Goal: Information Seeking & Learning: Learn about a topic

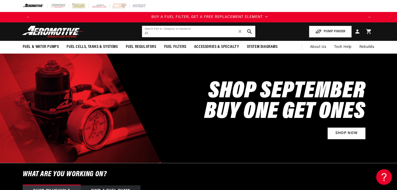
click at [176, 28] on input "A1" at bounding box center [198, 31] width 113 height 11
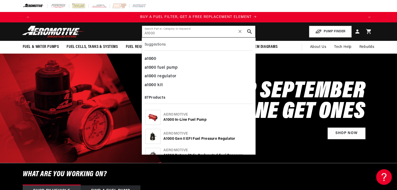
type input "A1000"
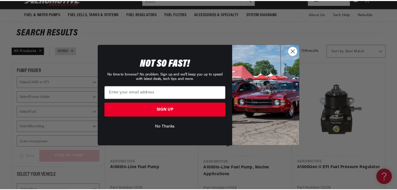
scroll to position [0, 331]
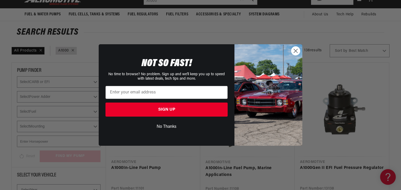
click at [296, 49] on circle "Close dialog" at bounding box center [295, 51] width 9 height 9
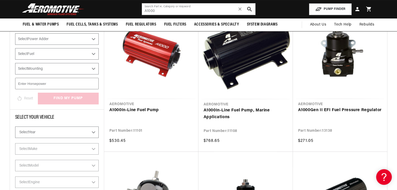
scroll to position [0, 661]
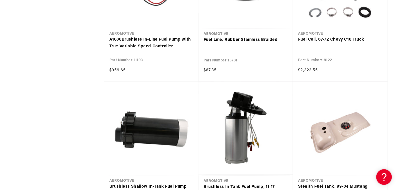
scroll to position [0, 952]
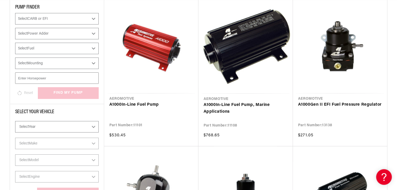
scroll to position [112, 0]
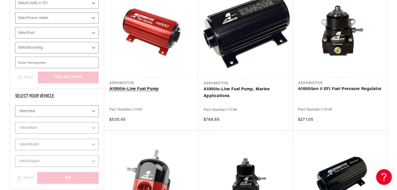
click at [157, 86] on link "A1000 In-Line Fuel Pump" at bounding box center [151, 89] width 84 height 7
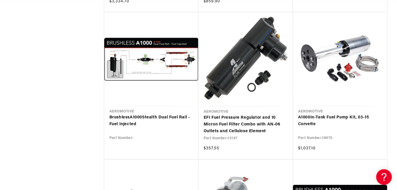
scroll to position [0, 0]
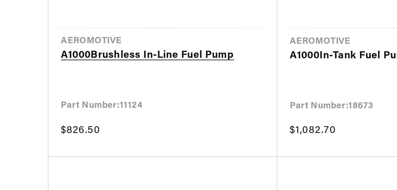
scroll to position [0, 661]
click at [154, 81] on link "A1000 Brushless In-Line Fuel Pump" at bounding box center [151, 84] width 84 height 7
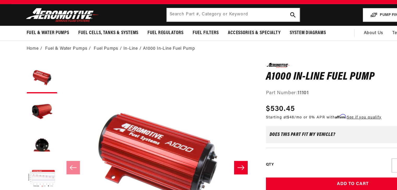
scroll to position [0, 331]
click at [208, 164] on icon "Slide right" at bounding box center [205, 161] width 6 height 5
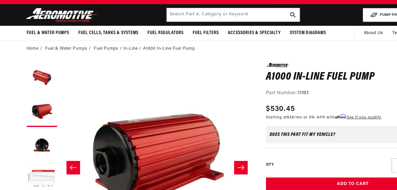
click at [208, 164] on icon "Slide right" at bounding box center [205, 161] width 6 height 5
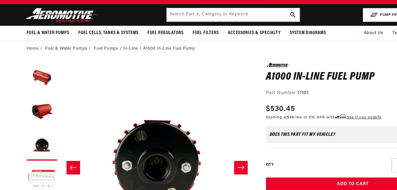
click at [208, 164] on icon "Slide right" at bounding box center [205, 161] width 6 height 5
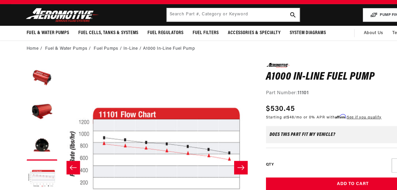
scroll to position [0, 494]
click at [208, 164] on icon "Slide right" at bounding box center [205, 161] width 6 height 5
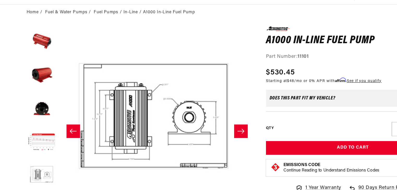
scroll to position [23, 0]
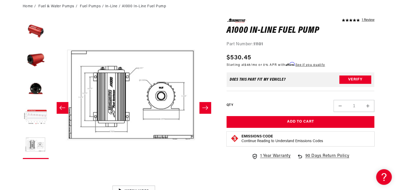
scroll to position [0, 0]
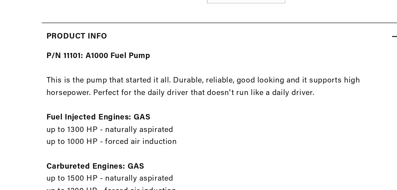
drag, startPoint x: 215, startPoint y: 62, endPoint x: 215, endPoint y: 66, distance: 3.9
click at [215, 66] on div "P/N 11101: A1000 Fuel Pump This is the pump that started it all. Durable, relia…" at bounding box center [119, 191] width 193 height 258
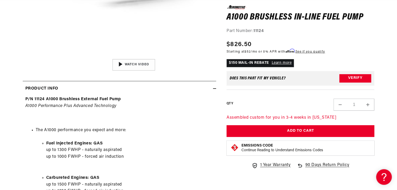
scroll to position [244, 0]
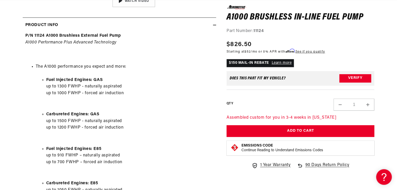
drag, startPoint x: 399, startPoint y: 20, endPoint x: 400, endPoint y: 51, distance: 30.8
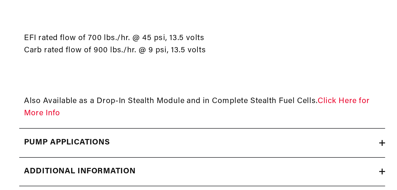
scroll to position [0, 0]
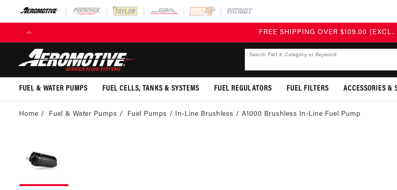
click at [151, 32] on input "text" at bounding box center [198, 31] width 113 height 11
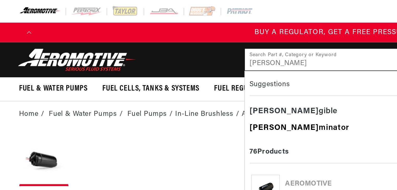
type input "eli"
click at [159, 67] on div "Eli minator" at bounding box center [198, 68] width 108 height 9
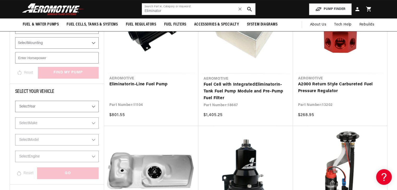
scroll to position [56, 0]
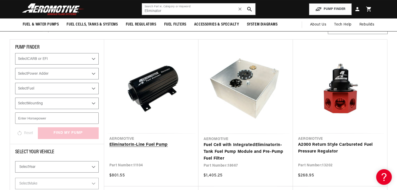
click at [161, 149] on link "Eliminator In-Line Fuel Pump" at bounding box center [151, 145] width 84 height 7
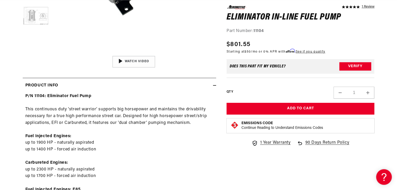
scroll to position [256, 0]
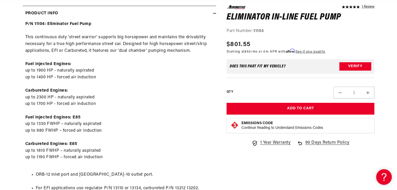
drag, startPoint x: 399, startPoint y: 16, endPoint x: 397, endPoint y: 60, distance: 43.8
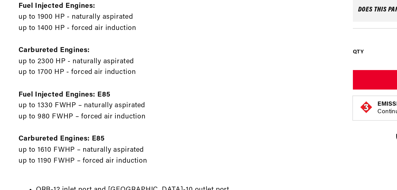
scroll to position [0, 661]
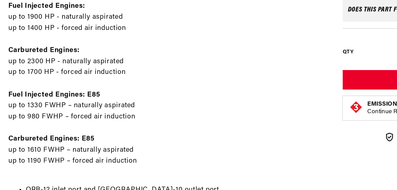
drag, startPoint x: 228, startPoint y: 140, endPoint x: 259, endPoint y: 98, distance: 52.4
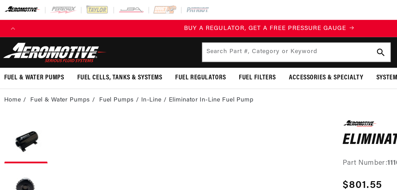
scroll to position [0, 0]
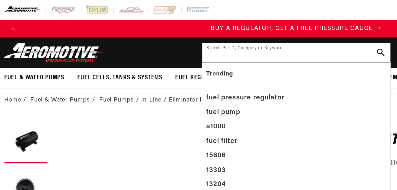
click at [191, 30] on input "text" at bounding box center [198, 31] width 113 height 11
